Goal: Transaction & Acquisition: Purchase product/service

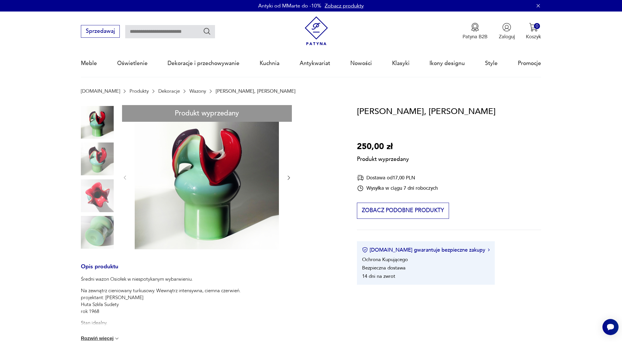
click at [379, 108] on h1 "[PERSON_NAME], [PERSON_NAME]" at bounding box center [426, 111] width 139 height 13
drag, startPoint x: 379, startPoint y: 108, endPoint x: 410, endPoint y: 109, distance: 31.1
click at [410, 109] on h1 "[PERSON_NAME], [PERSON_NAME]" at bounding box center [426, 111] width 139 height 13
copy h1 "[PERSON_NAME]"
